Goal: Information Seeking & Learning: Learn about a topic

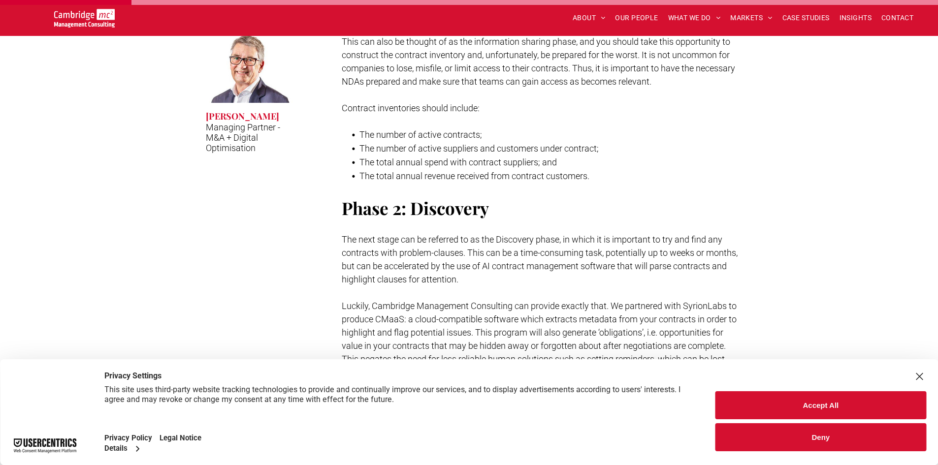
scroll to position [443, 0]
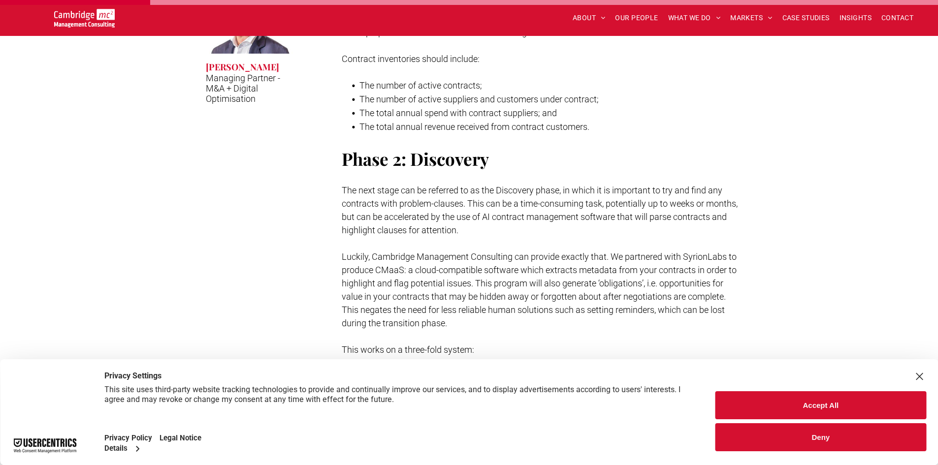
click at [838, 440] on button "Deny" at bounding box center [820, 437] width 211 height 28
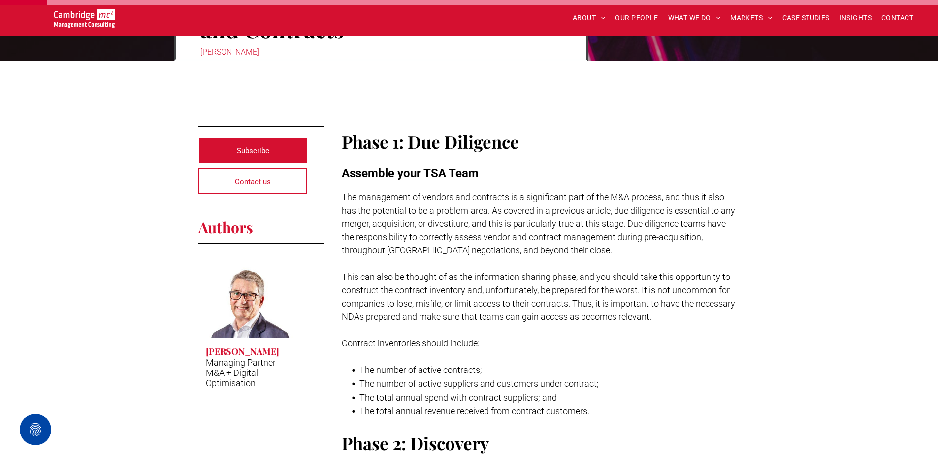
scroll to position [0, 0]
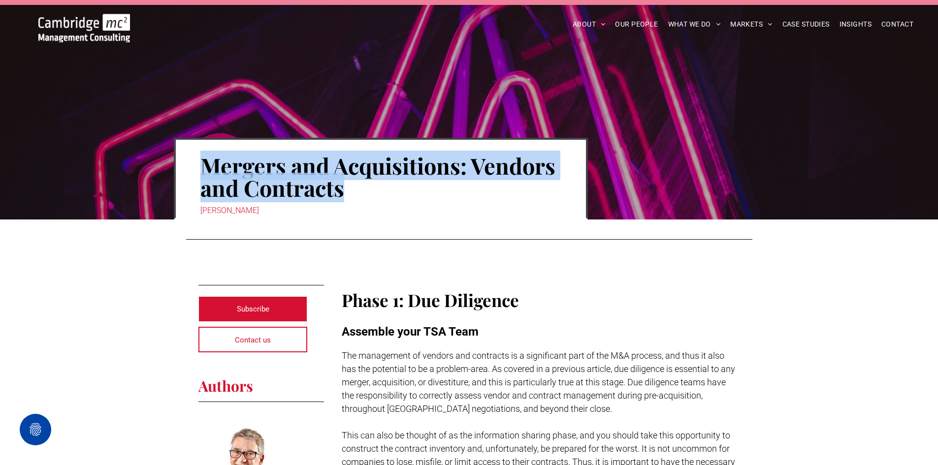
drag, startPoint x: 202, startPoint y: 159, endPoint x: 328, endPoint y: 187, distance: 129.0
click at [343, 187] on h1 "Mergers and Acquisitions: Vendors and Contracts" at bounding box center [380, 177] width 361 height 46
copy h1 "Mergers and Acquisitions: Vendors and Contracts"
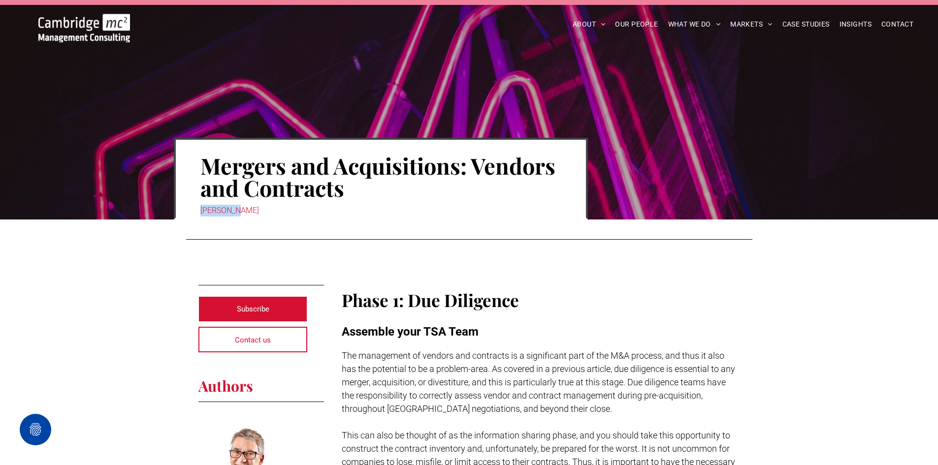
drag, startPoint x: 244, startPoint y: 210, endPoint x: 201, endPoint y: 211, distance: 43.3
click at [201, 211] on div "[PERSON_NAME]" at bounding box center [380, 211] width 361 height 14
copy div "[PERSON_NAME]"
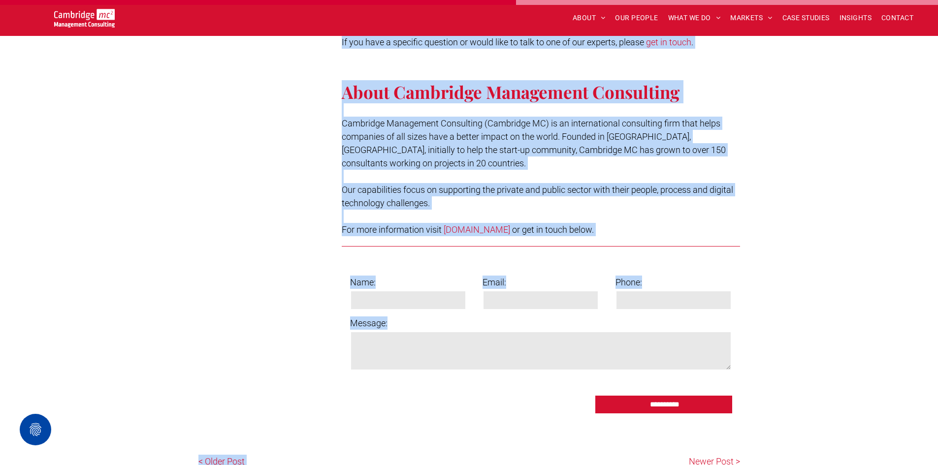
scroll to position [1563, 0]
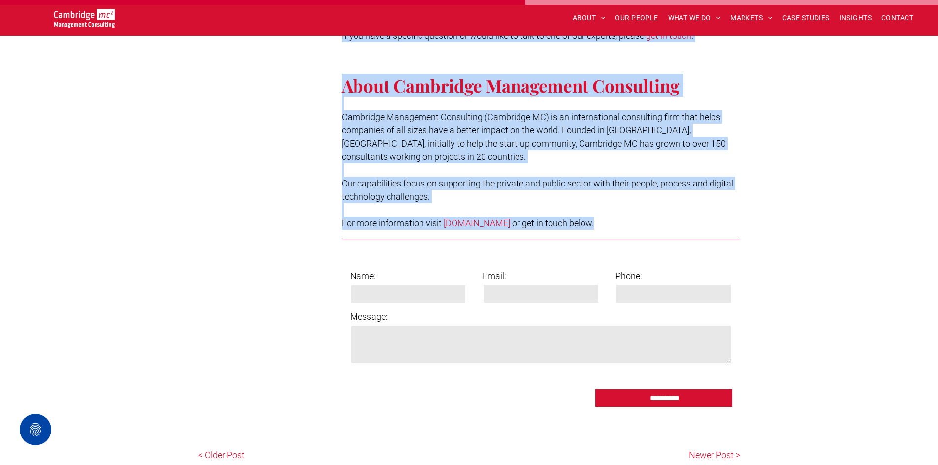
drag, startPoint x: 344, startPoint y: 102, endPoint x: 649, endPoint y: 211, distance: 324.0
copy div "Lorem 4: Ips Dolorsita Consecte adip ELI Sedd Eiu temporinci ut laboree dol mag…"
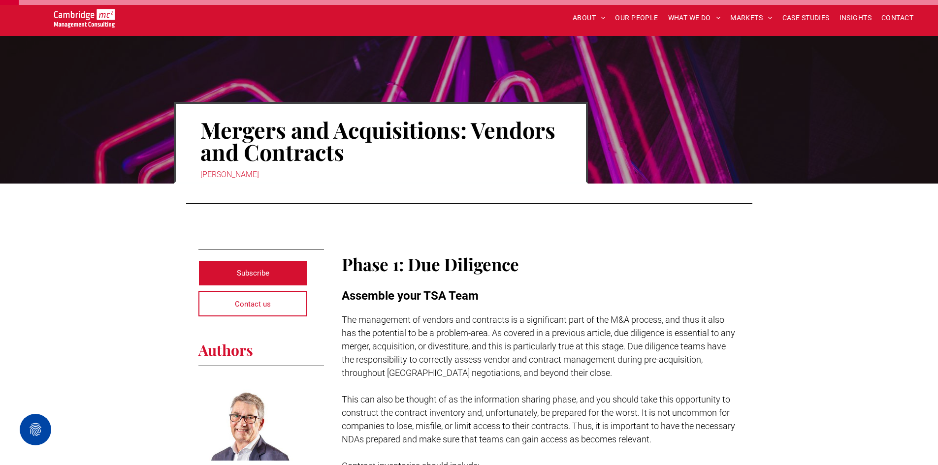
scroll to position [0, 0]
